Goal: Navigation & Orientation: Understand site structure

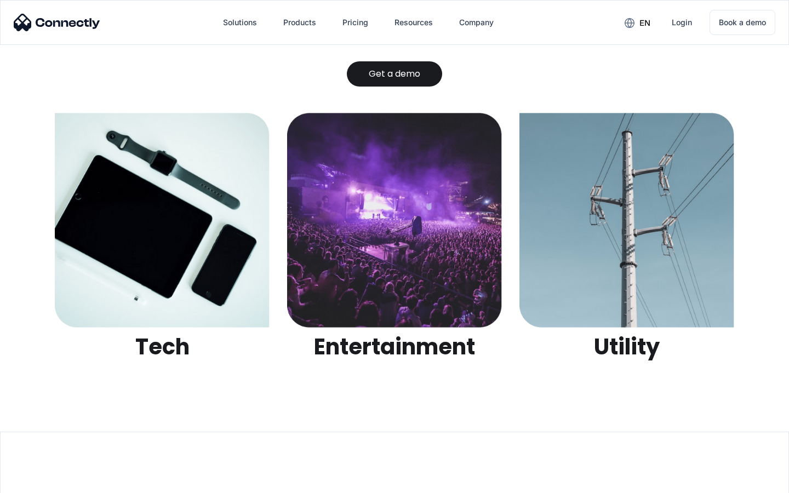
scroll to position [3457, 0]
